Goal: Use online tool/utility: Utilize a website feature to perform a specific function

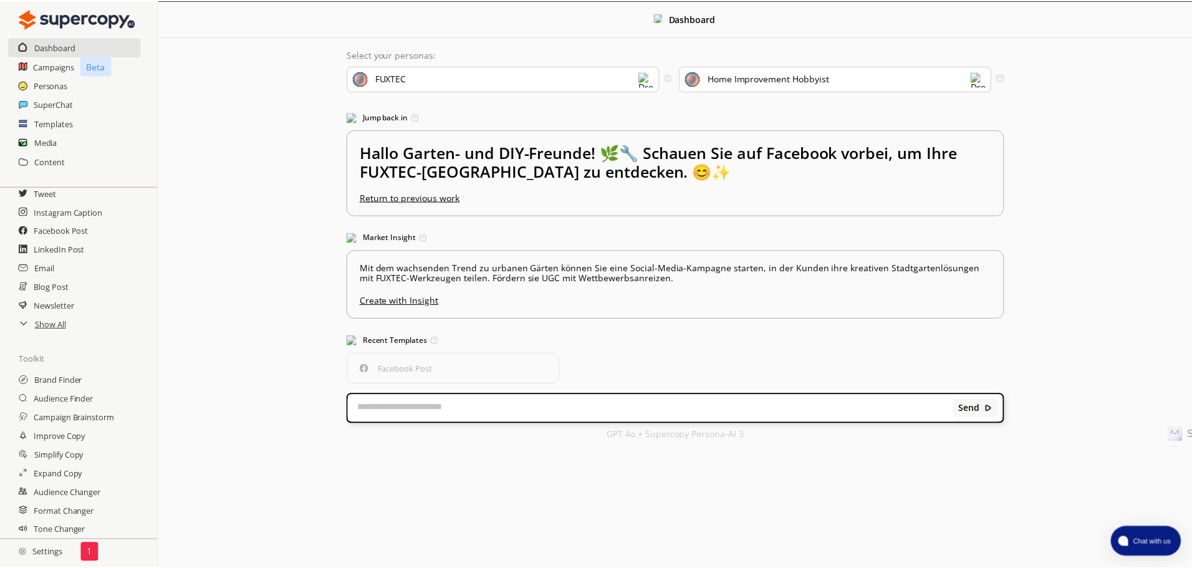
scroll to position [74, 0]
click at [49, 555] on h2 "Settings" at bounding box center [40, 552] width 81 height 25
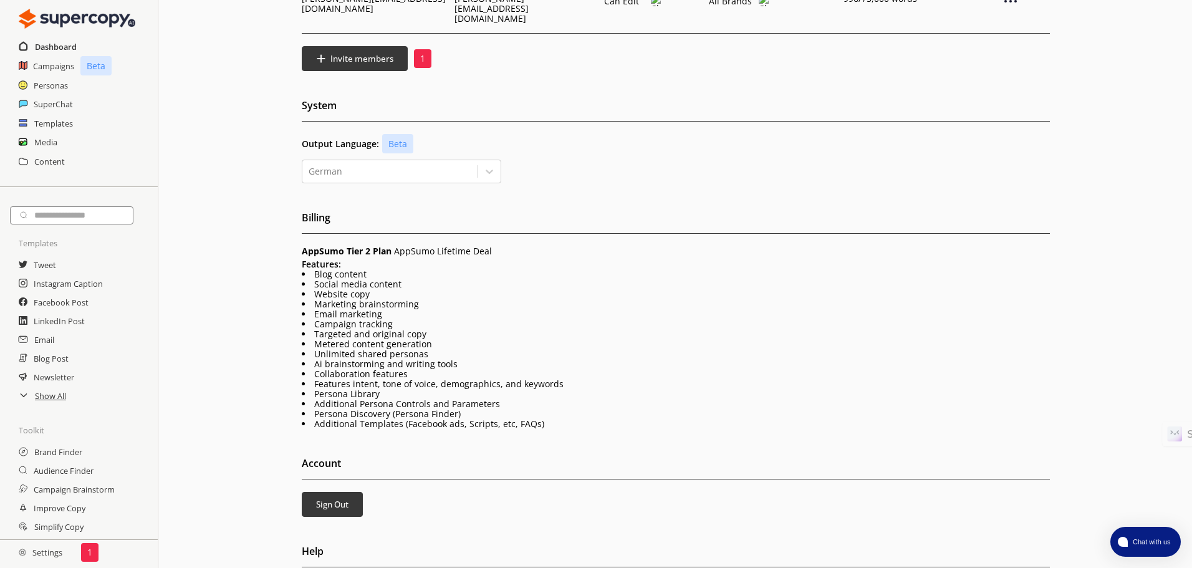
click at [60, 46] on h2 "Dashboard" at bounding box center [56, 46] width 42 height 19
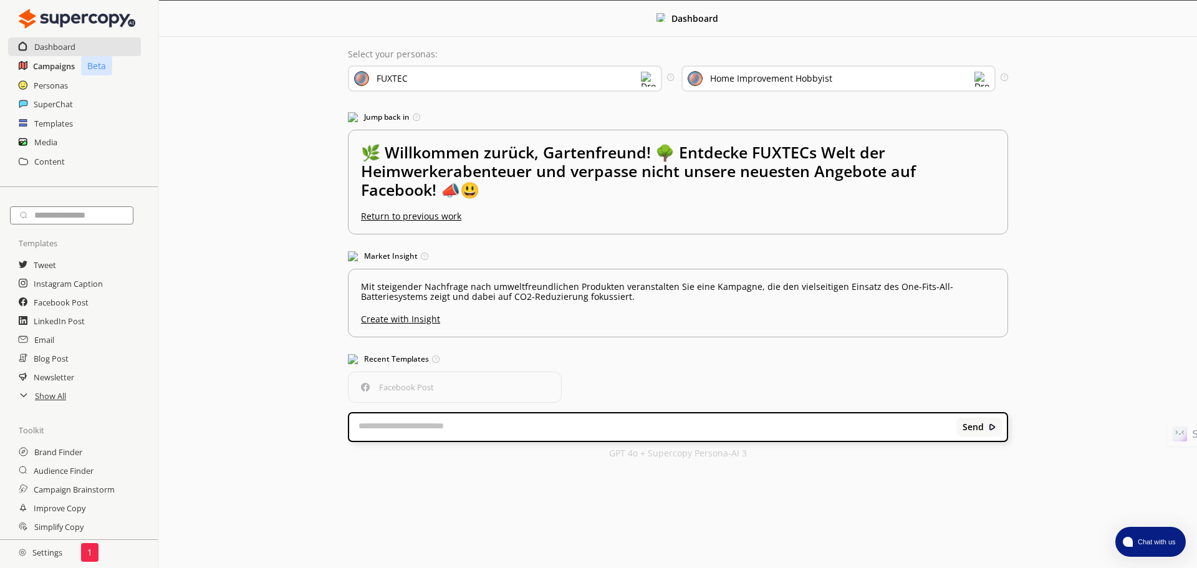
click at [56, 64] on h2 "Campaigns" at bounding box center [54, 66] width 42 height 19
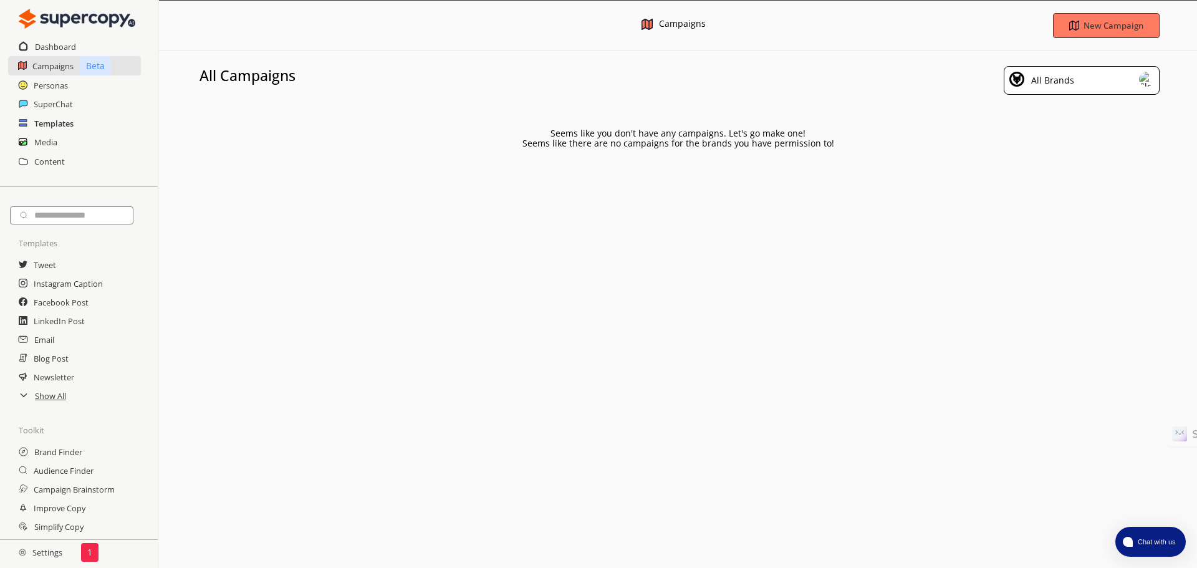
click at [59, 122] on h2 "Templates" at bounding box center [53, 123] width 39 height 19
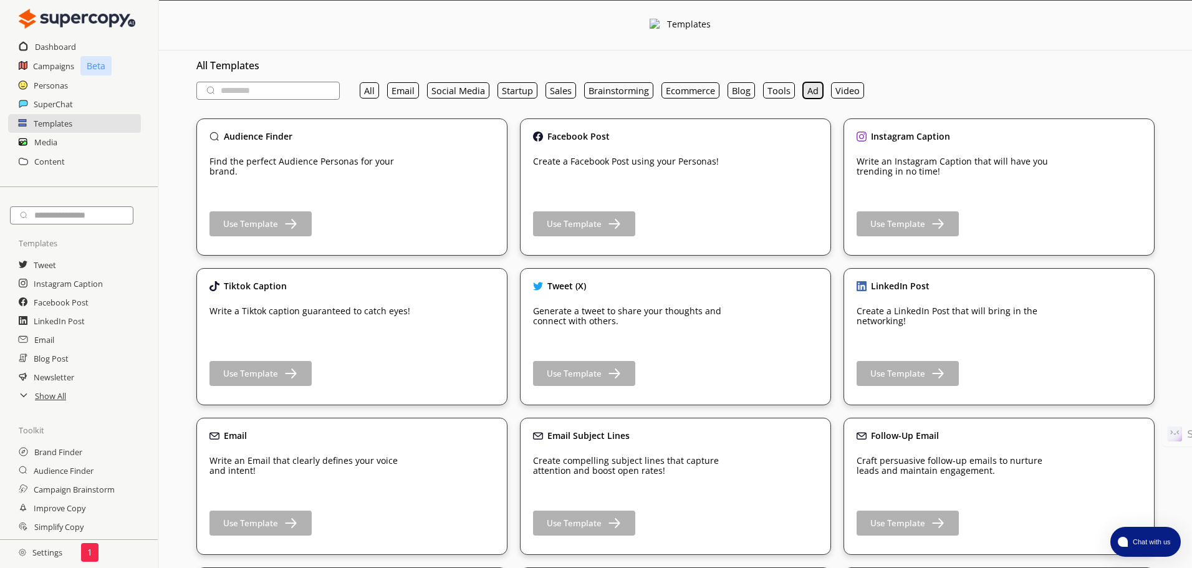
click at [814, 87] on button "Ad" at bounding box center [813, 90] width 20 height 16
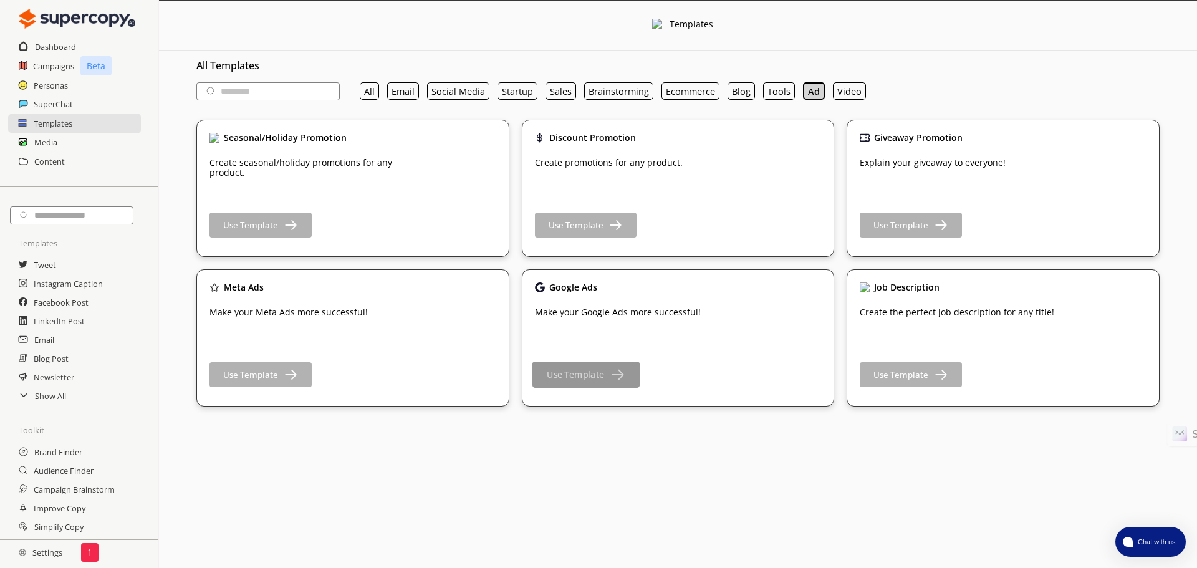
click at [595, 382] on button "Use Template" at bounding box center [585, 375] width 107 height 26
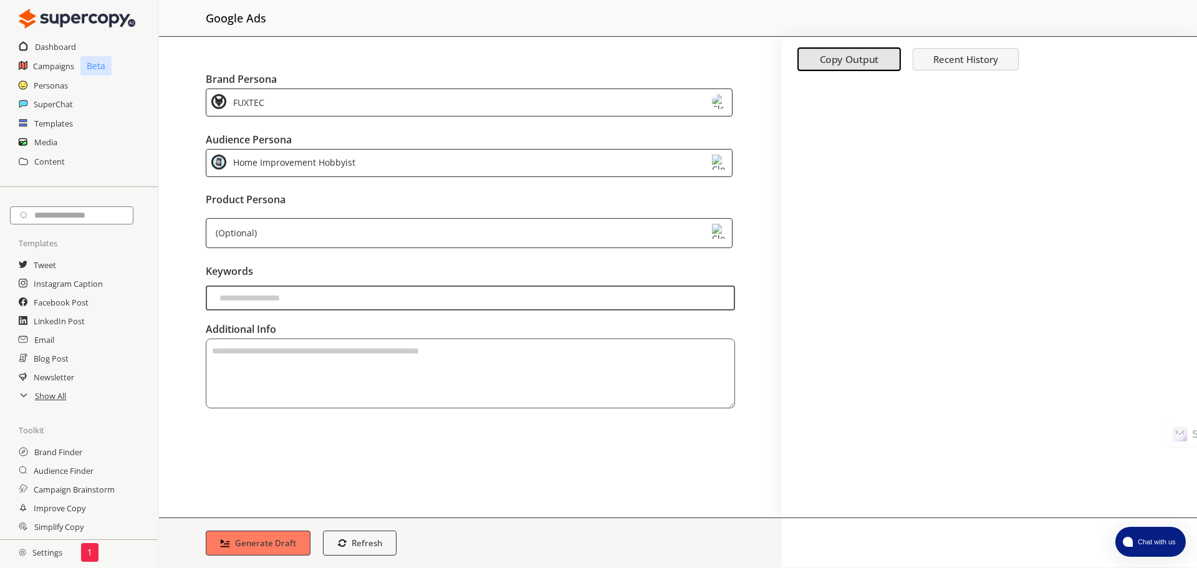
click at [646, 95] on div "FUXTEC" at bounding box center [469, 94] width 527 height 28
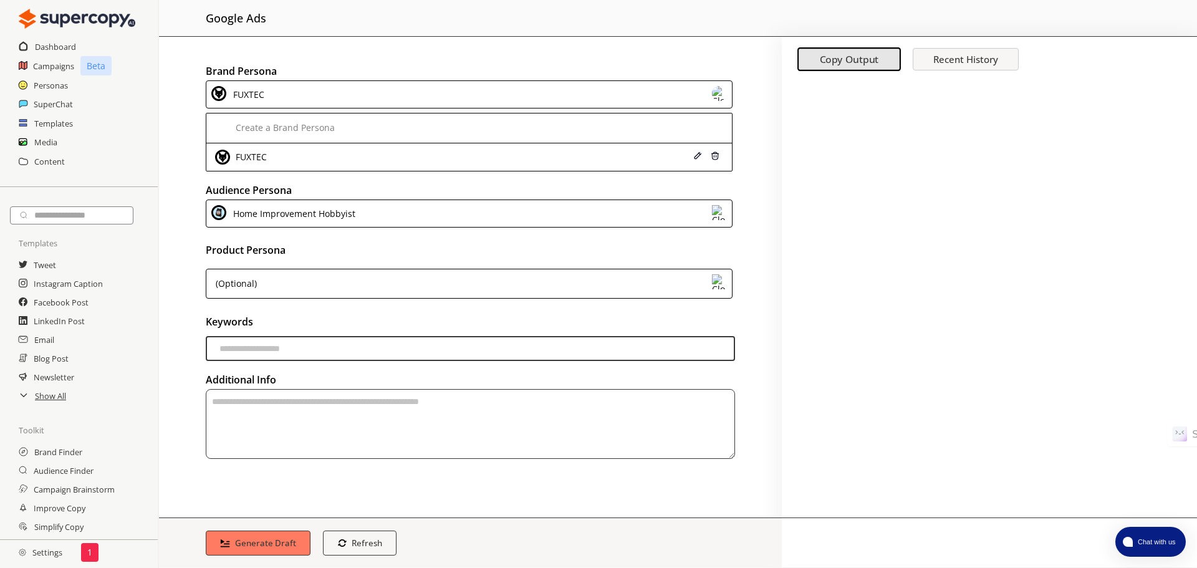
click at [540, 92] on div "FUXTEC" at bounding box center [469, 94] width 527 height 28
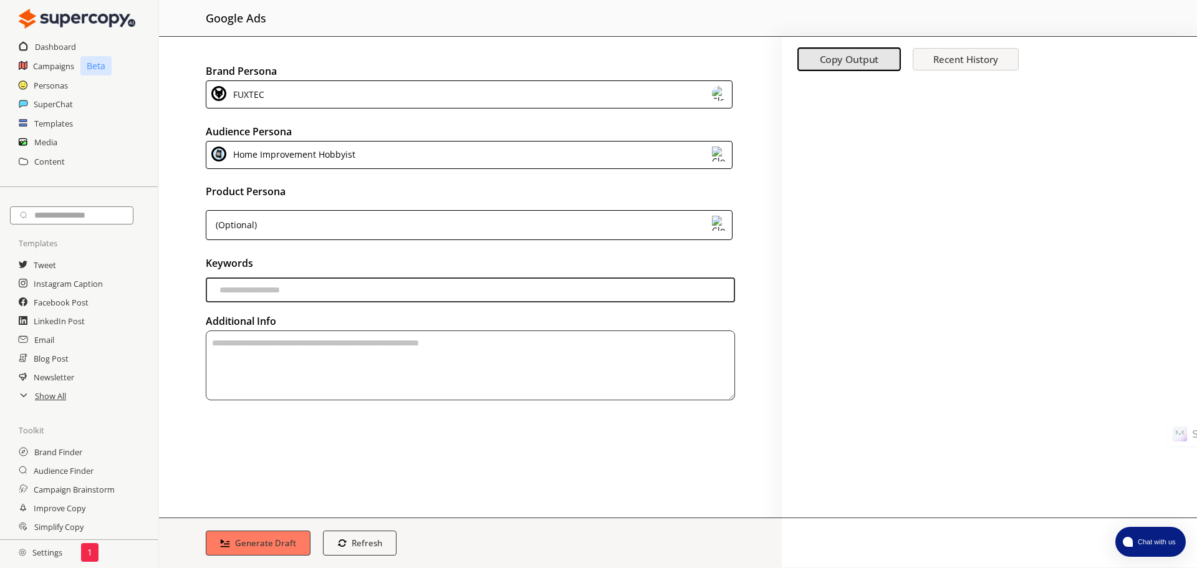
click at [370, 153] on div "Home Improvement Hobbyist" at bounding box center [469, 155] width 527 height 28
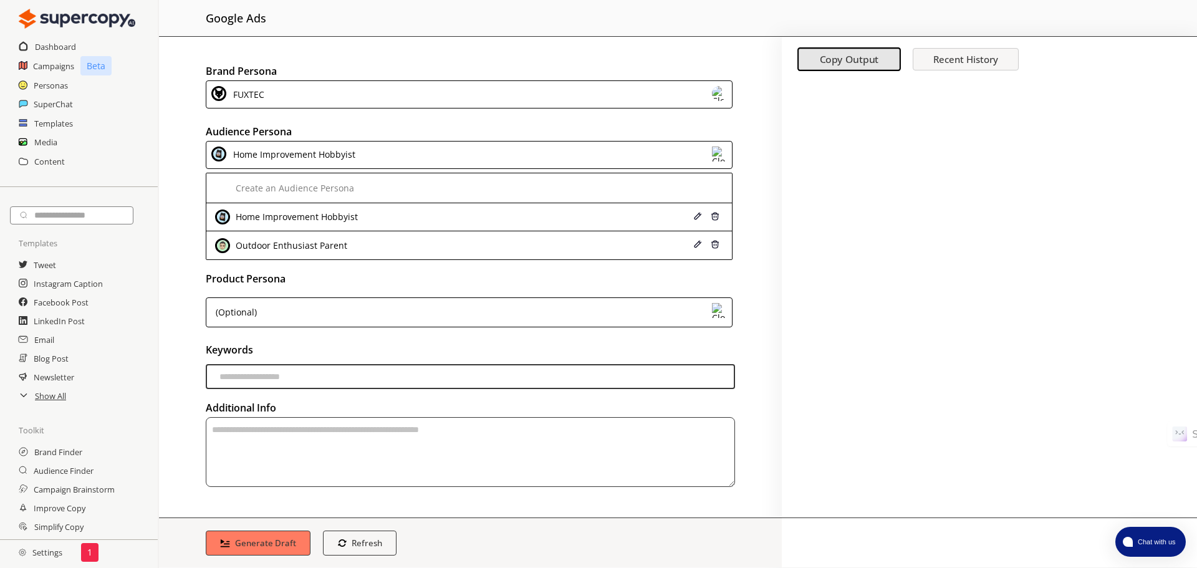
click at [370, 153] on div "Home Improvement Hobbyist" at bounding box center [469, 155] width 527 height 28
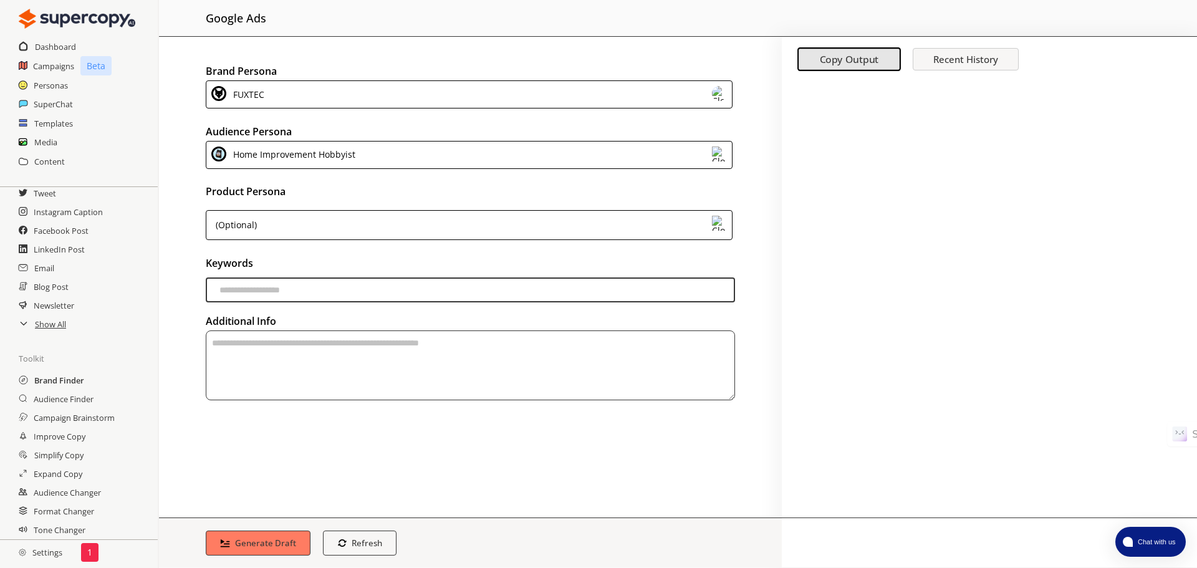
scroll to position [74, 0]
click at [52, 550] on h2 "Settings" at bounding box center [40, 552] width 81 height 25
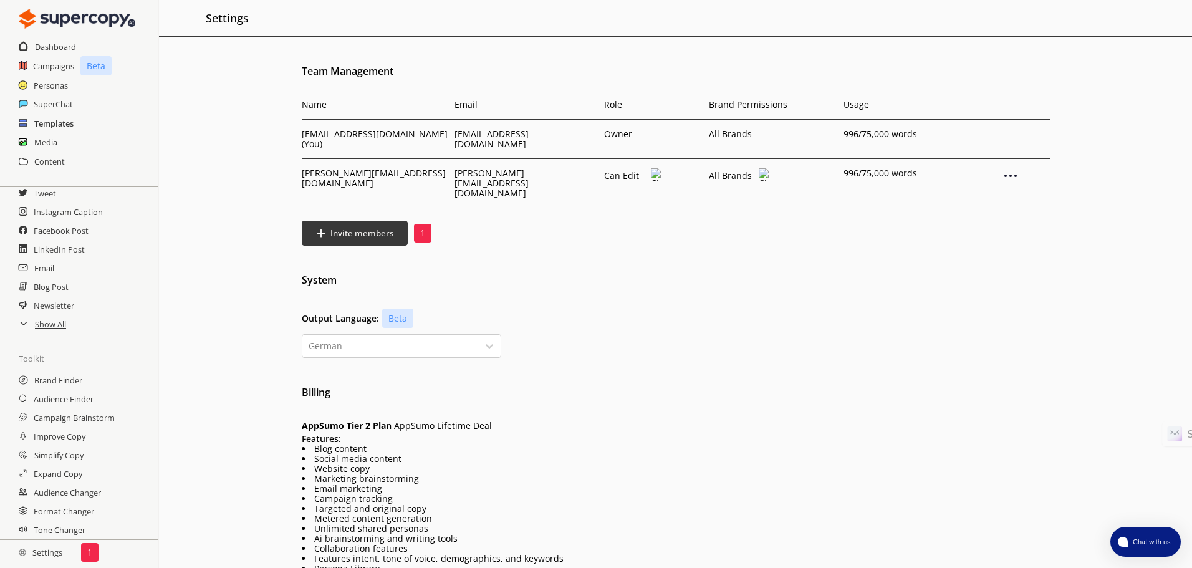
click at [60, 128] on h2 "Templates" at bounding box center [53, 123] width 39 height 19
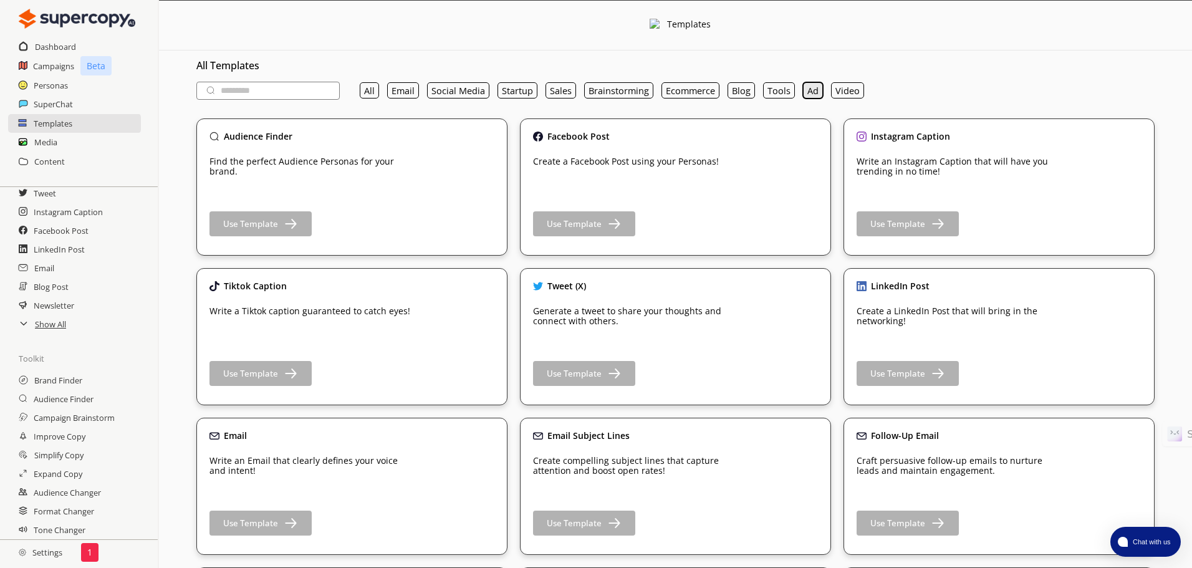
click at [805, 87] on button "Ad" at bounding box center [813, 90] width 20 height 16
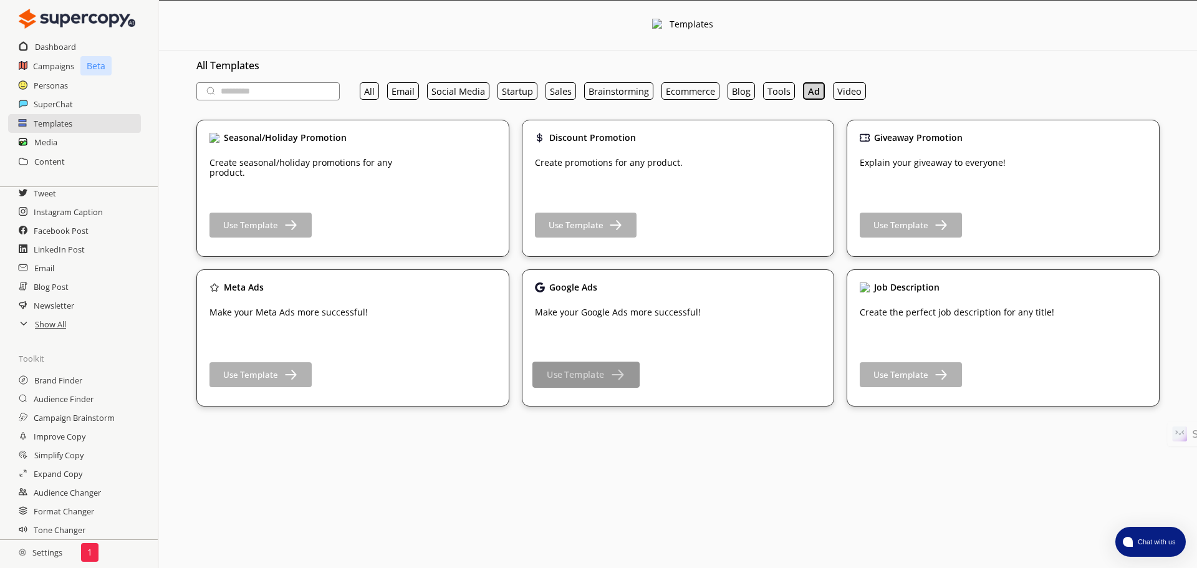
click at [579, 380] on b "Use Template" at bounding box center [575, 375] width 57 height 12
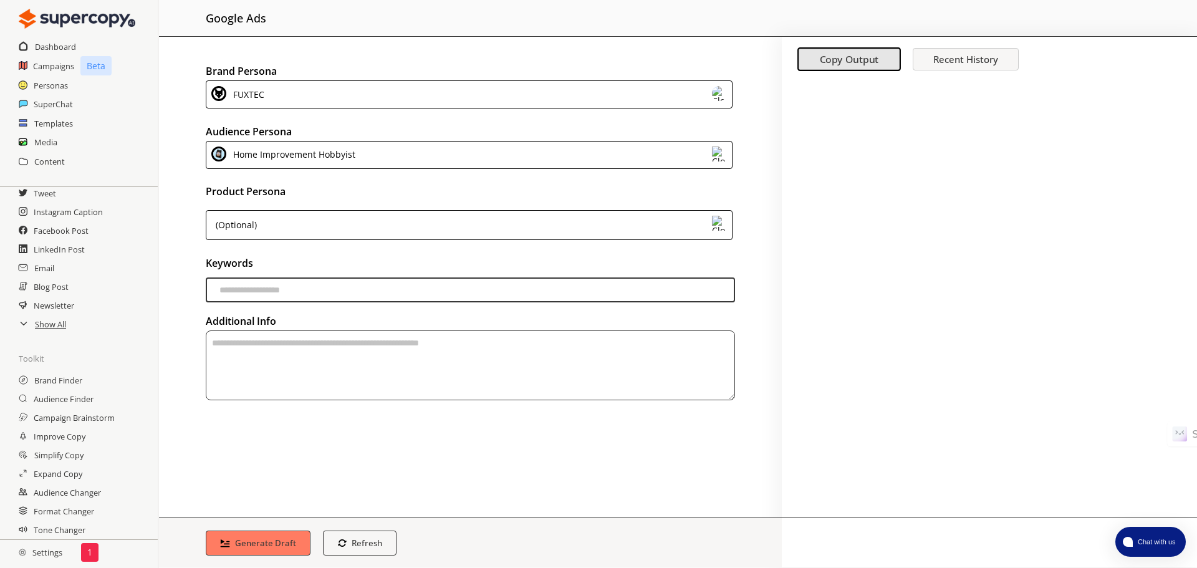
click at [305, 295] on input "keywords-input" at bounding box center [470, 289] width 529 height 25
type input "**********"
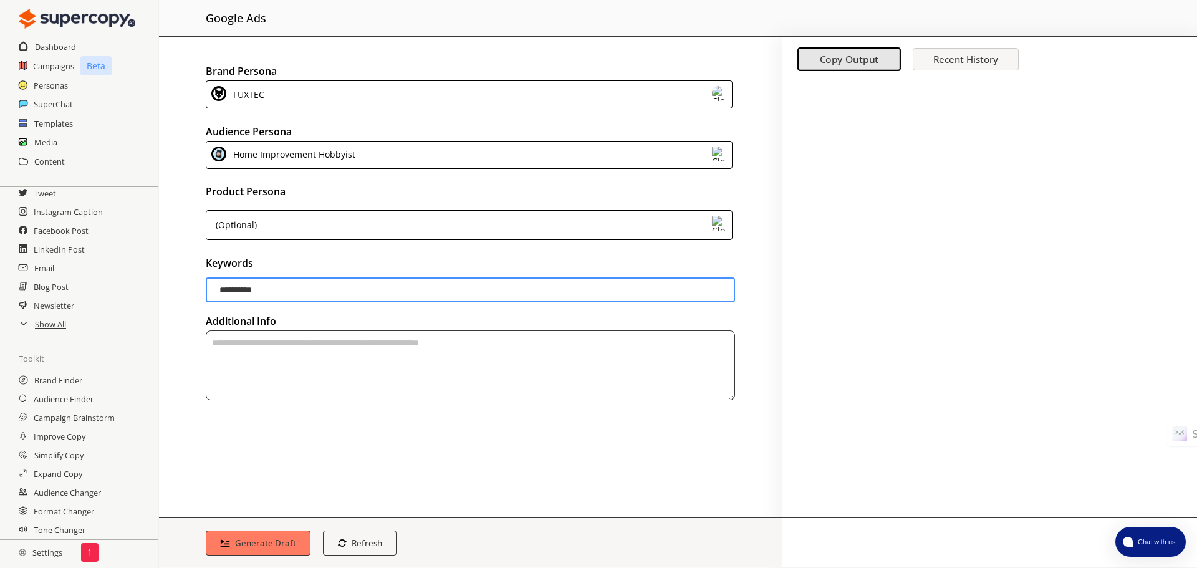
click at [282, 366] on textarea "textarea-textarea" at bounding box center [470, 365] width 529 height 70
type textarea "**********"
click at [244, 544] on b "Generate Draft" at bounding box center [266, 543] width 64 height 12
